Goal: Information Seeking & Learning: Learn about a topic

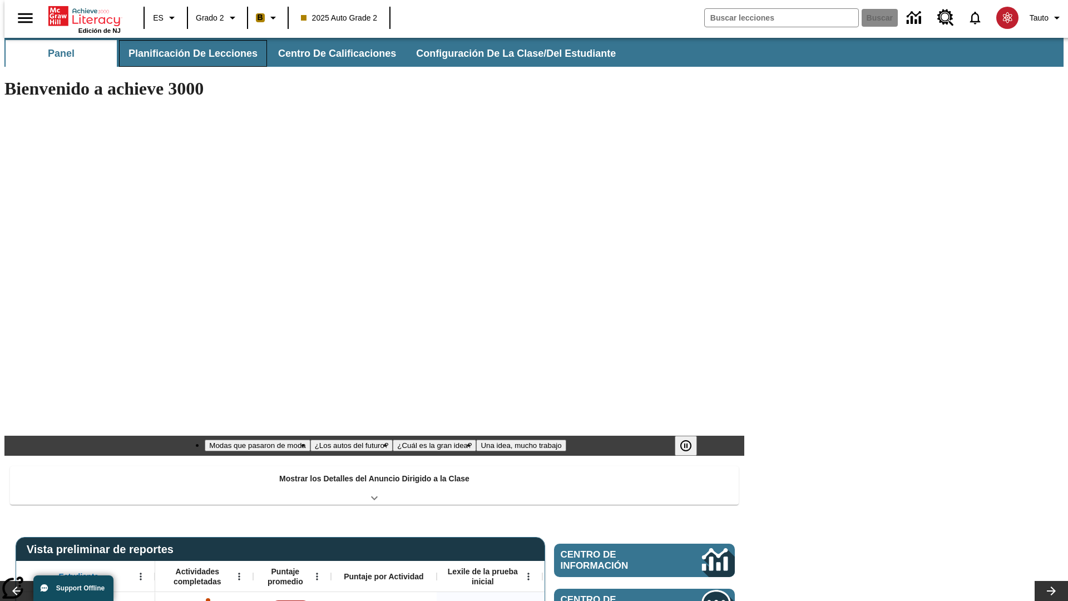
click at [186, 53] on span "Planificación de lecciones" at bounding box center [192, 53] width 129 height 13
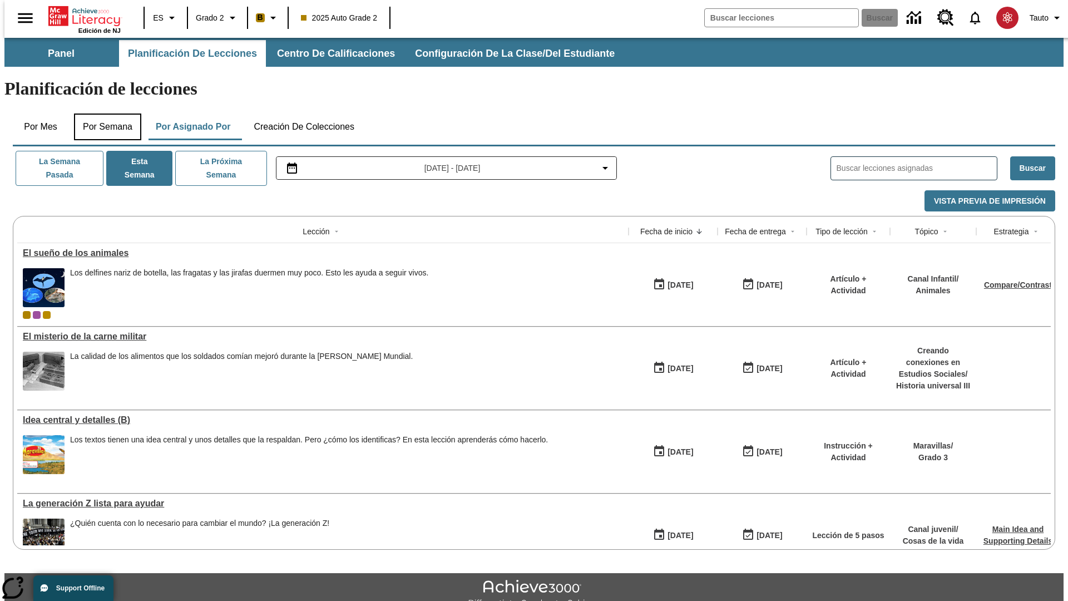
click at [104, 113] on button "Por semana" at bounding box center [107, 126] width 67 height 27
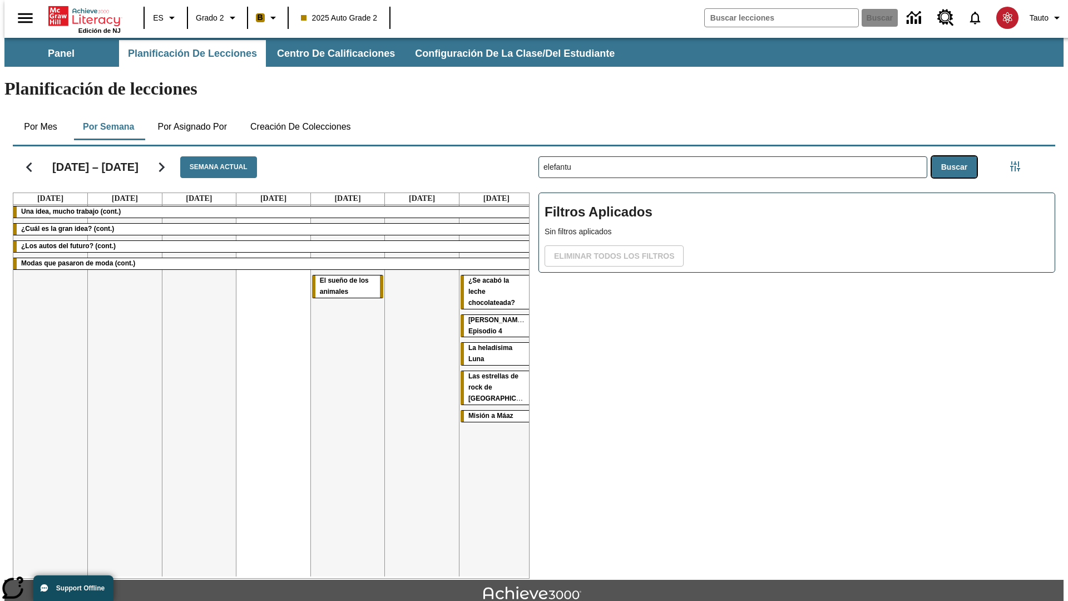
click at [957, 156] on button "Buscar" at bounding box center [954, 167] width 45 height 22
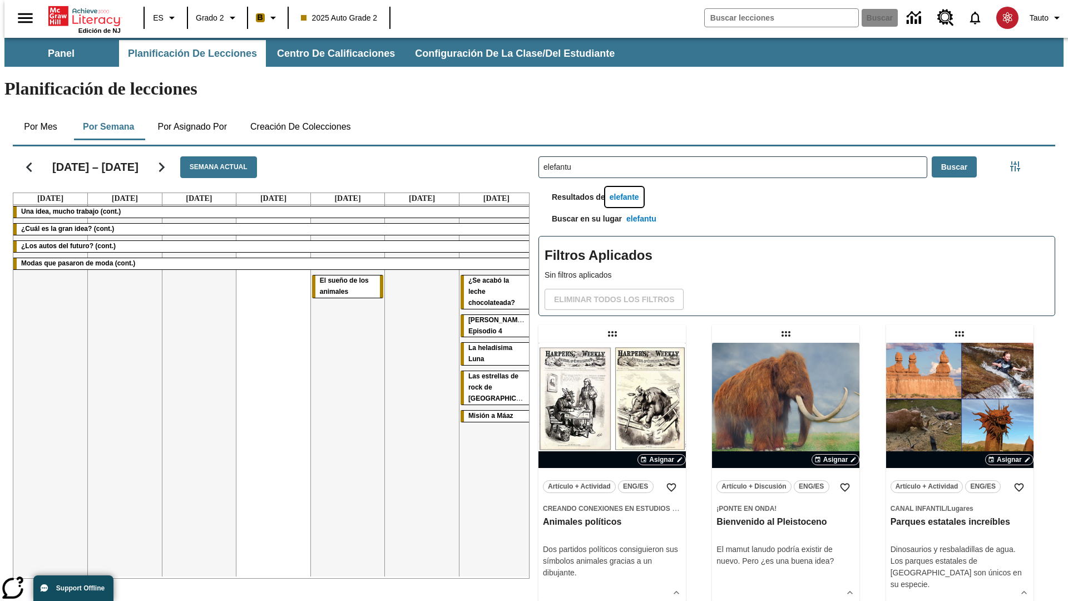
click at [626, 187] on button "elefante" at bounding box center [624, 197] width 38 height 21
type input "elefante"
